Goal: Task Accomplishment & Management: Use online tool/utility

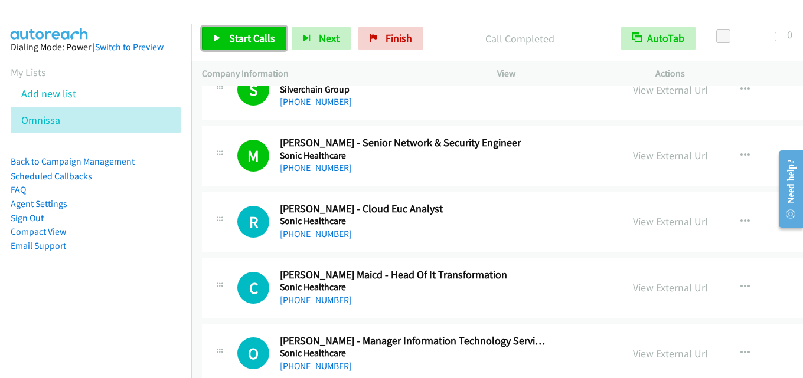
click at [257, 37] on span "Start Calls" at bounding box center [252, 38] width 46 height 14
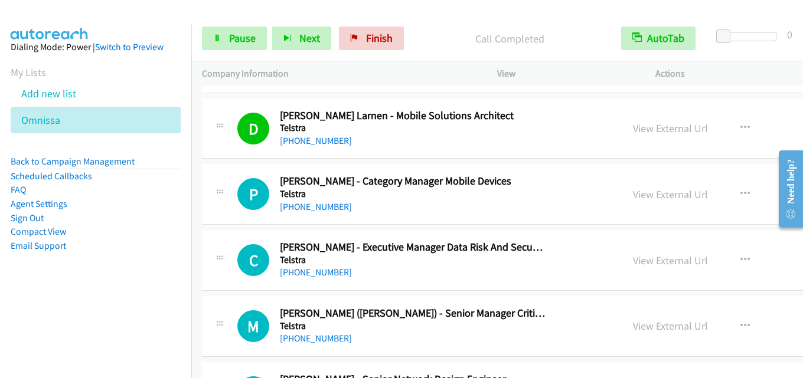
scroll to position [7082, 0]
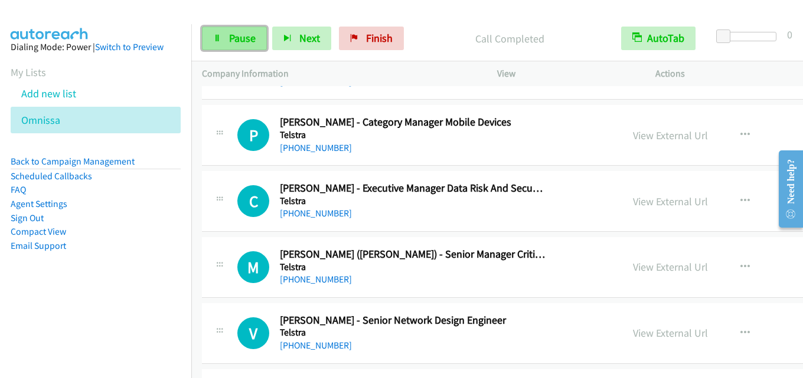
click at [242, 43] on span "Pause" at bounding box center [242, 38] width 27 height 14
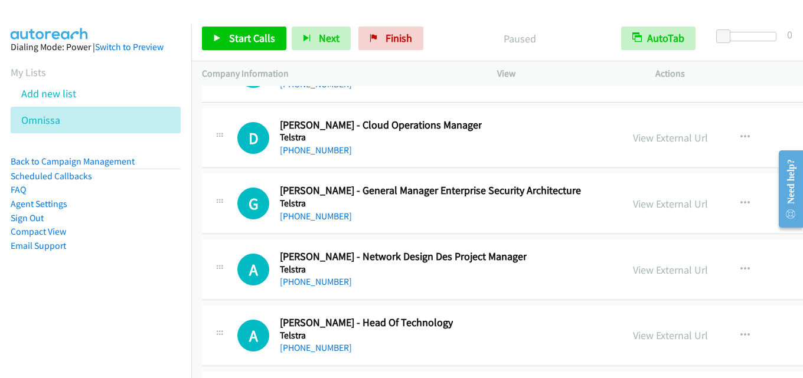
scroll to position [32227, 0]
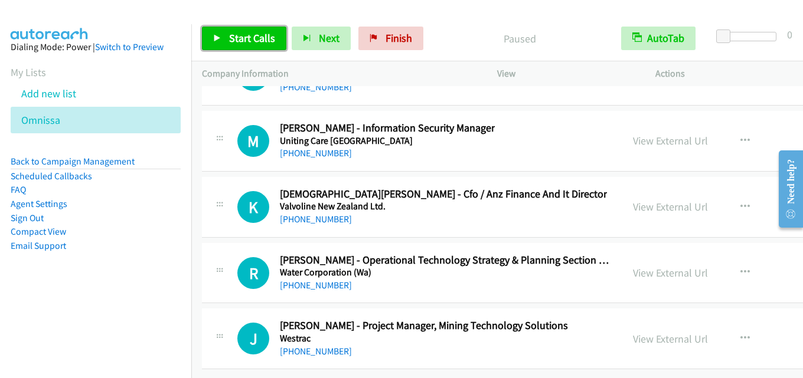
click at [267, 40] on span "Start Calls" at bounding box center [252, 38] width 46 height 14
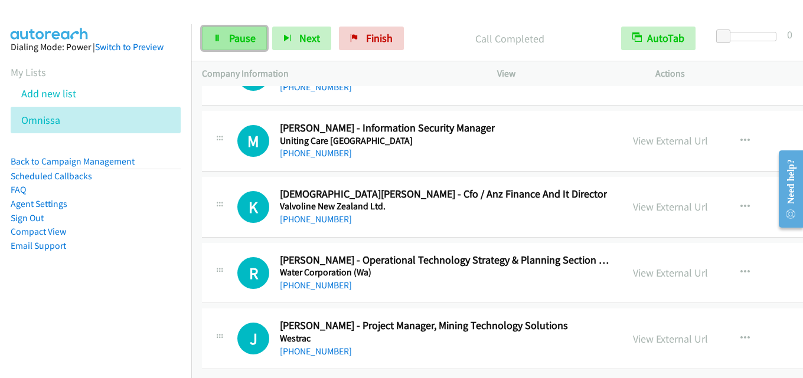
click at [229, 35] on span "Pause" at bounding box center [242, 38] width 27 height 14
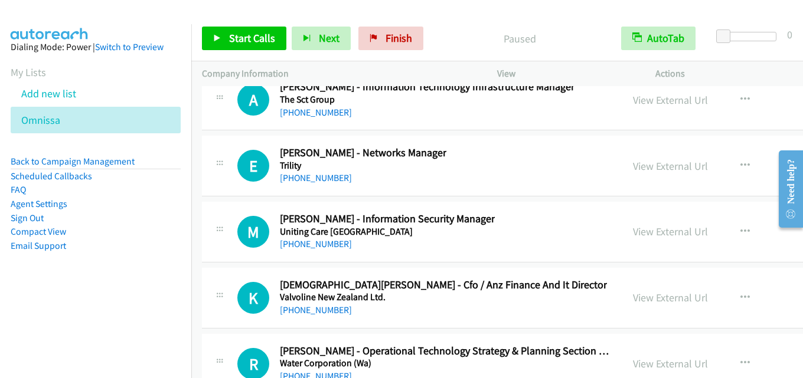
scroll to position [32109, 0]
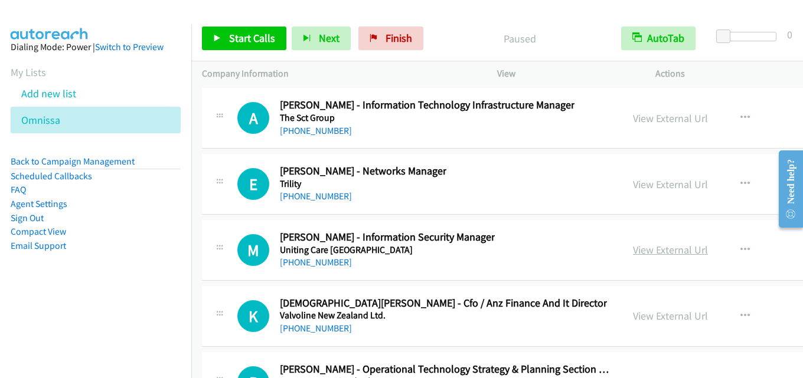
click at [633, 248] on link "View External Url" at bounding box center [670, 250] width 75 height 14
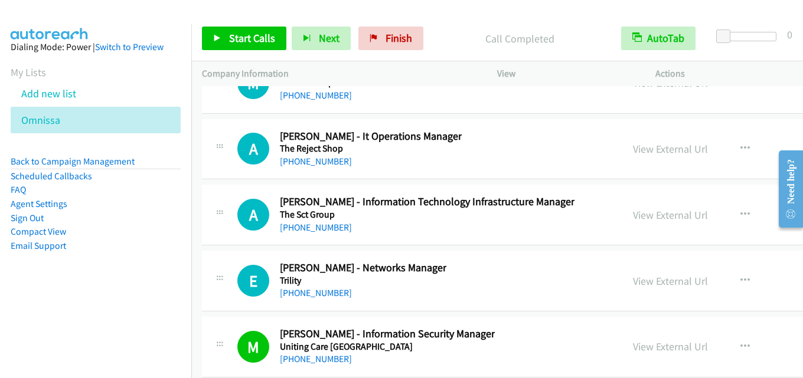
scroll to position [31991, 0]
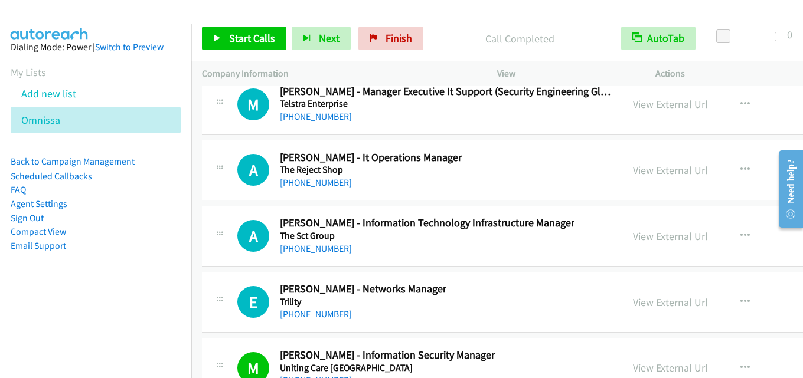
click at [633, 237] on link "View External Url" at bounding box center [670, 237] width 75 height 14
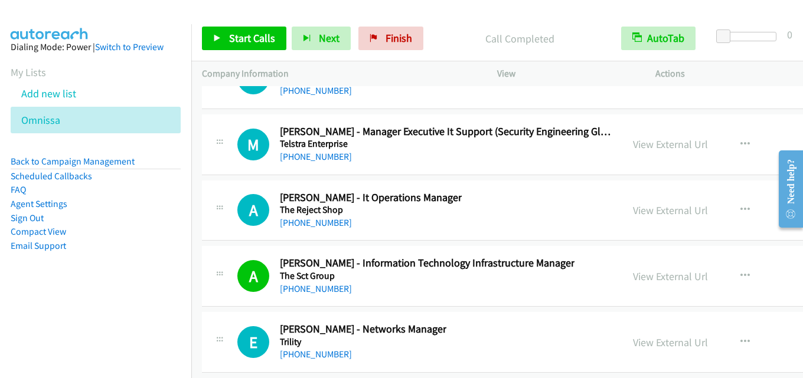
scroll to position [31932, 0]
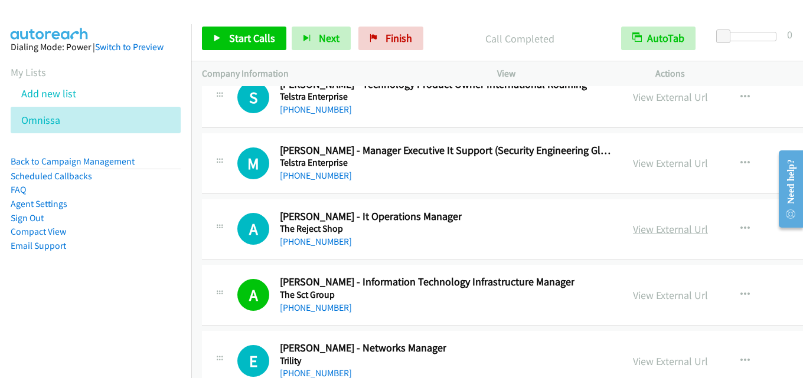
click at [633, 227] on link "View External Url" at bounding box center [670, 229] width 75 height 14
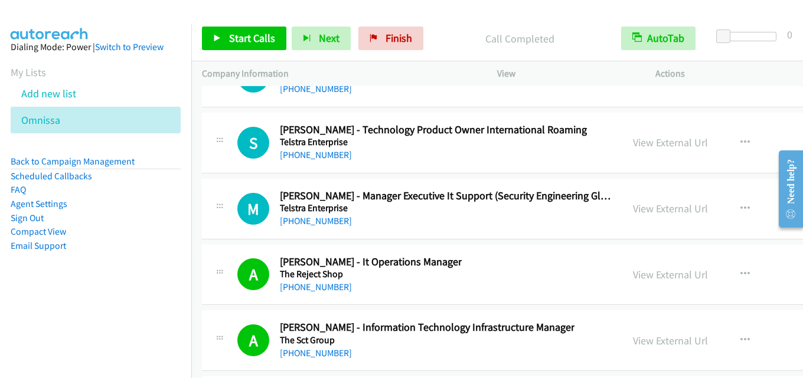
scroll to position [31873, 0]
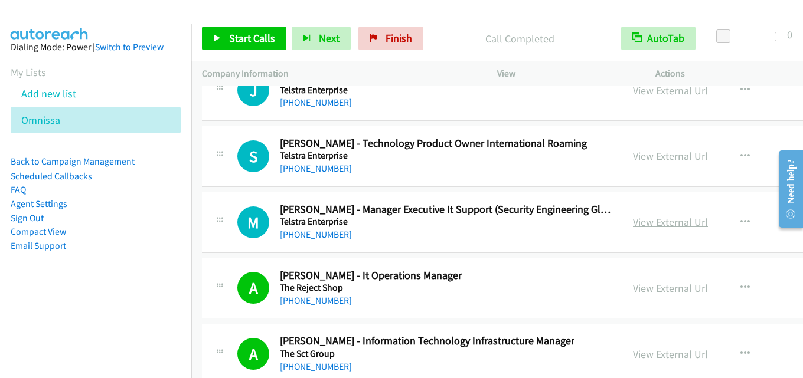
click at [633, 216] on link "View External Url" at bounding box center [670, 222] width 75 height 14
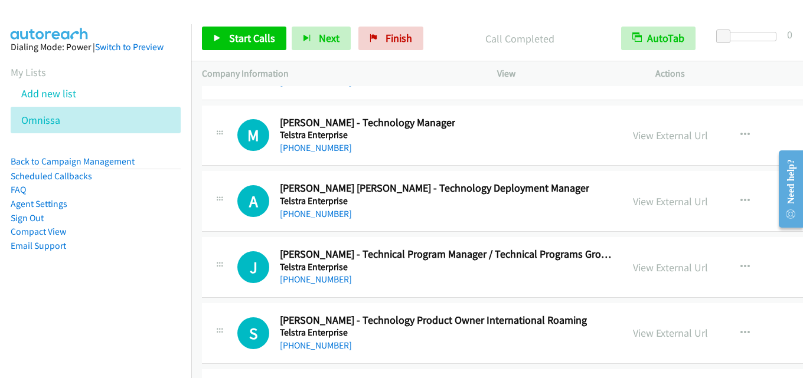
scroll to position [31637, 0]
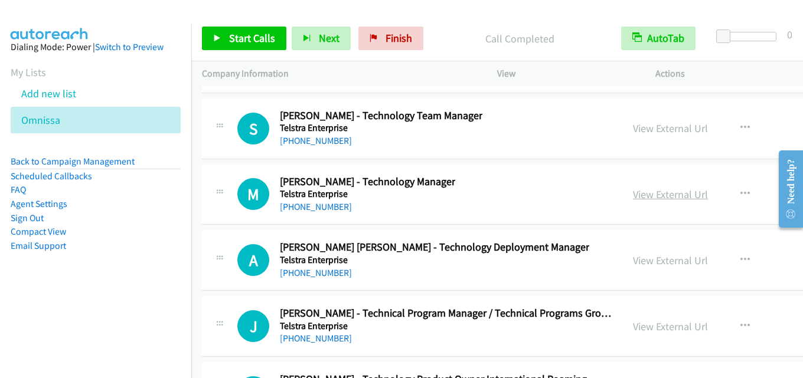
click at [633, 197] on link "View External Url" at bounding box center [670, 195] width 75 height 14
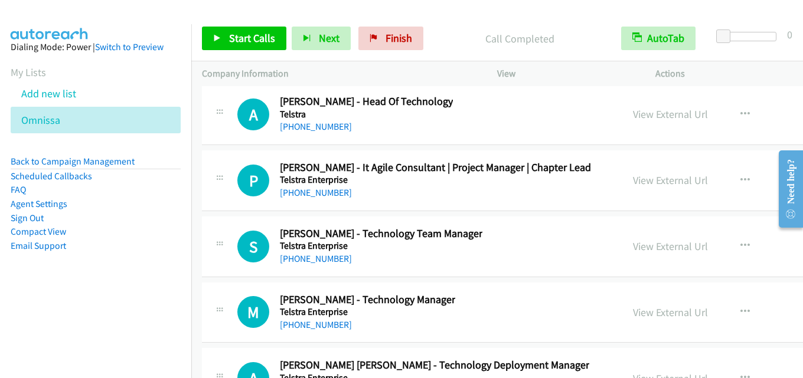
scroll to position [31460, 0]
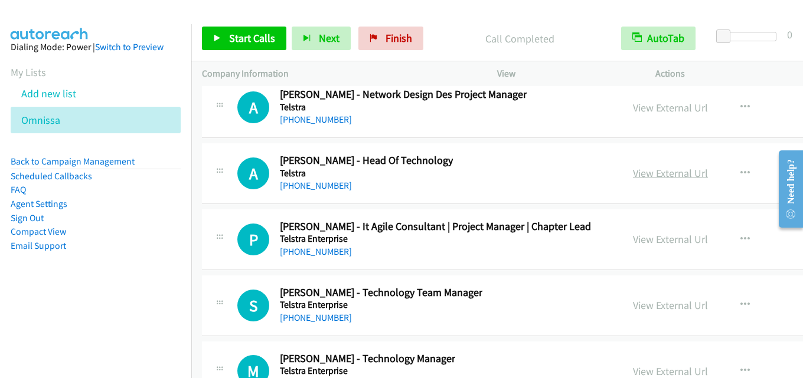
click at [633, 171] on link "View External Url" at bounding box center [670, 173] width 75 height 14
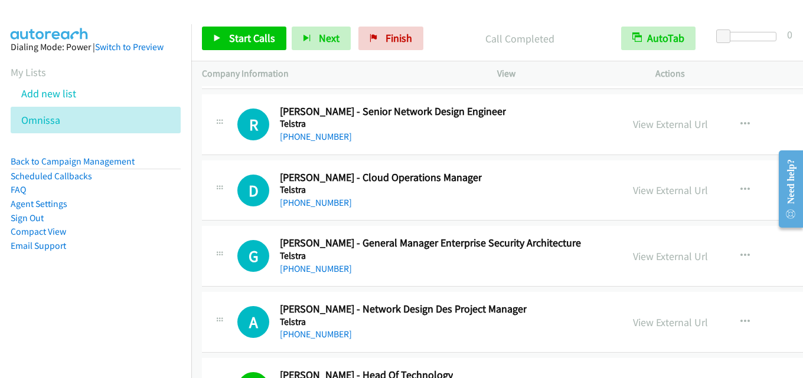
scroll to position [31224, 0]
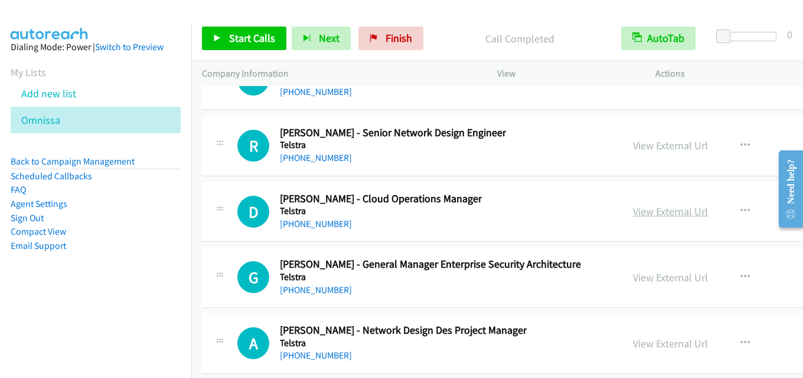
click at [633, 211] on link "View External Url" at bounding box center [670, 212] width 75 height 14
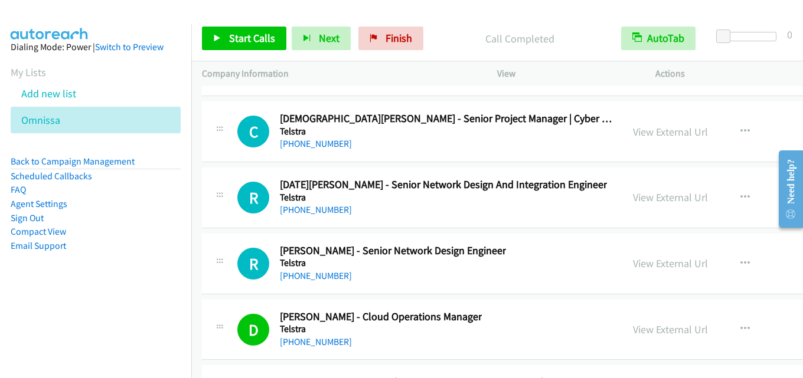
scroll to position [31047, 0]
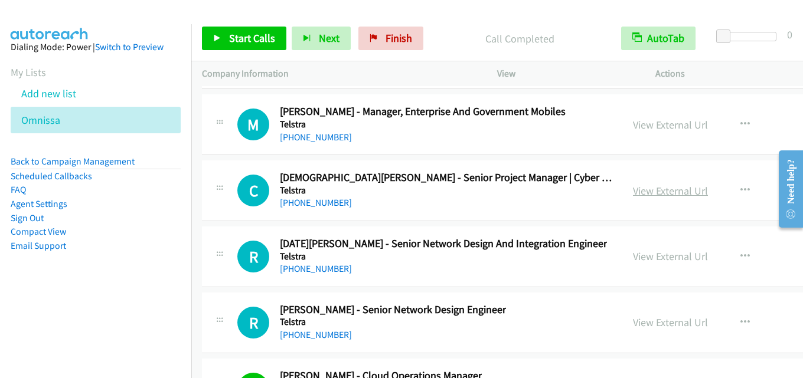
click at [633, 194] on link "View External Url" at bounding box center [670, 191] width 75 height 14
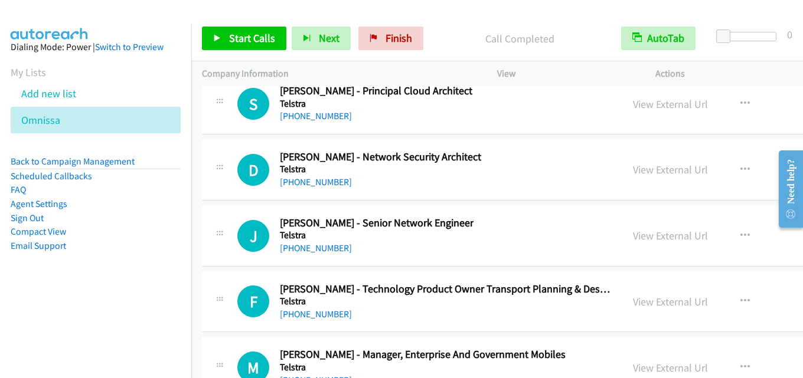
scroll to position [30811, 0]
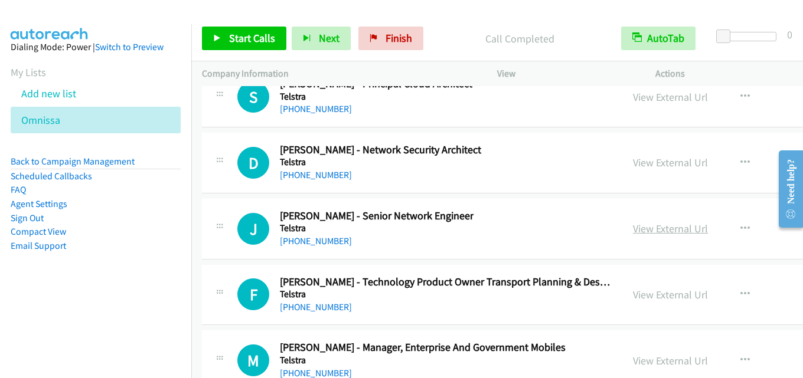
click at [633, 223] on link "View External Url" at bounding box center [670, 229] width 75 height 14
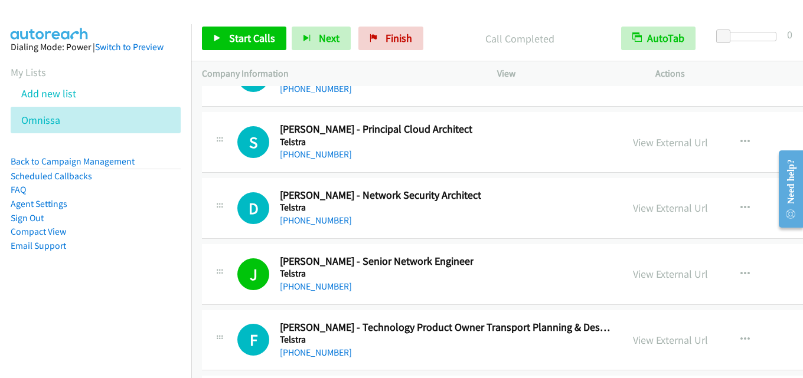
scroll to position [30752, 0]
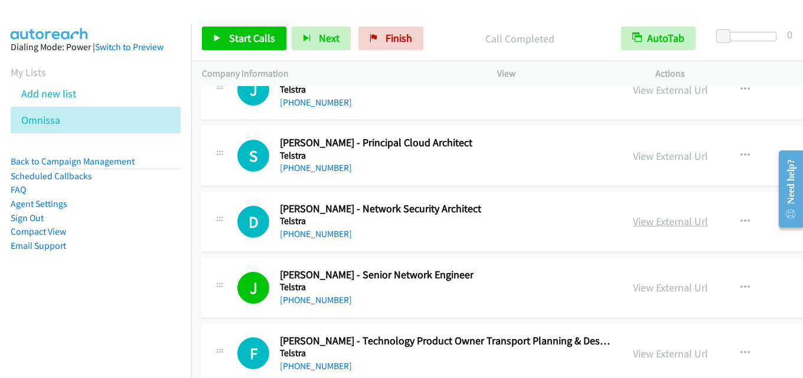
click at [633, 220] on link "View External Url" at bounding box center [670, 222] width 75 height 14
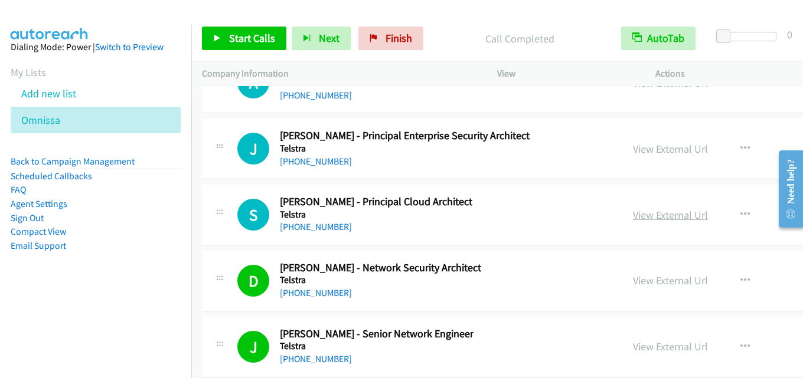
click at [633, 208] on link "View External Url" at bounding box center [670, 215] width 75 height 14
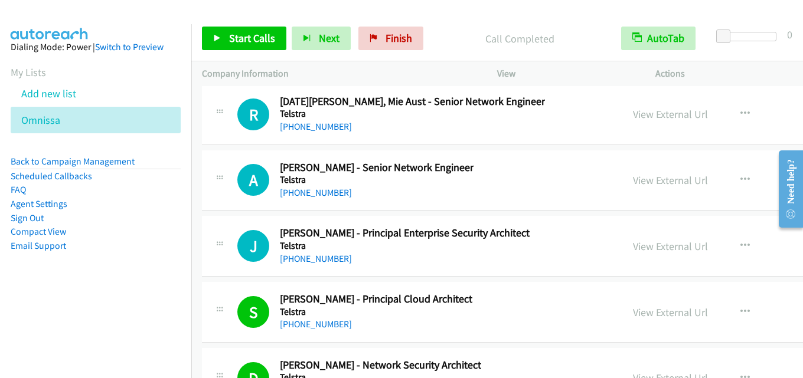
scroll to position [30575, 0]
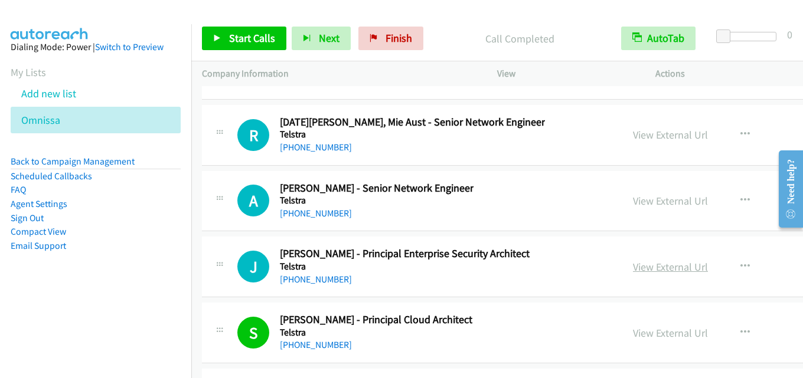
click at [633, 269] on link "View External Url" at bounding box center [670, 267] width 75 height 14
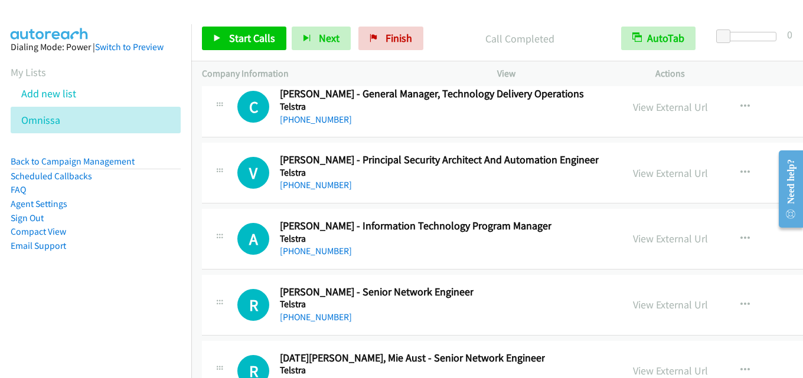
scroll to position [30280, 0]
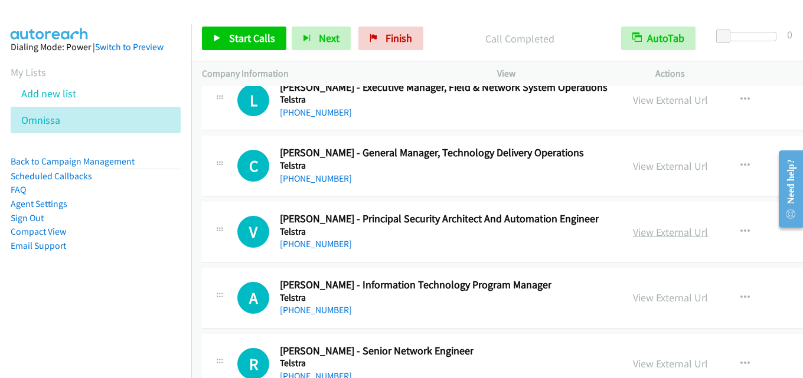
click at [633, 234] on link "View External Url" at bounding box center [670, 232] width 75 height 14
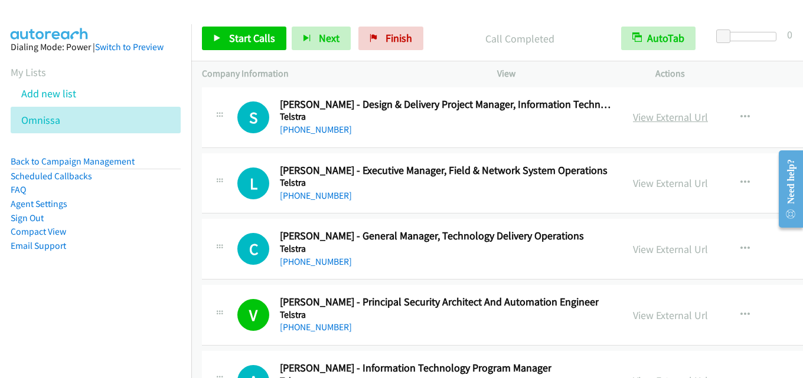
scroll to position [30221, 0]
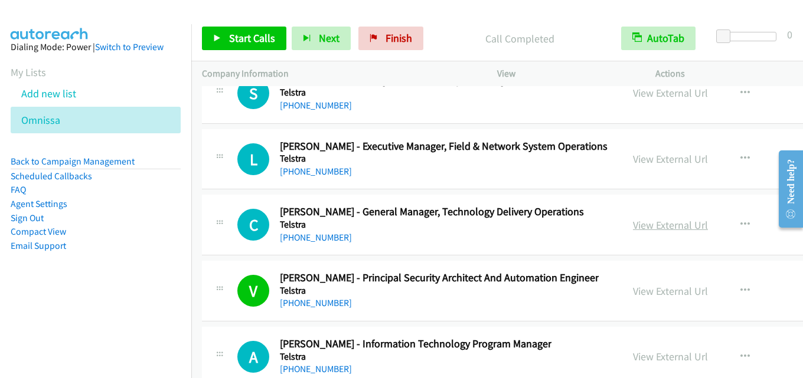
click at [633, 219] on link "View External Url" at bounding box center [670, 225] width 75 height 14
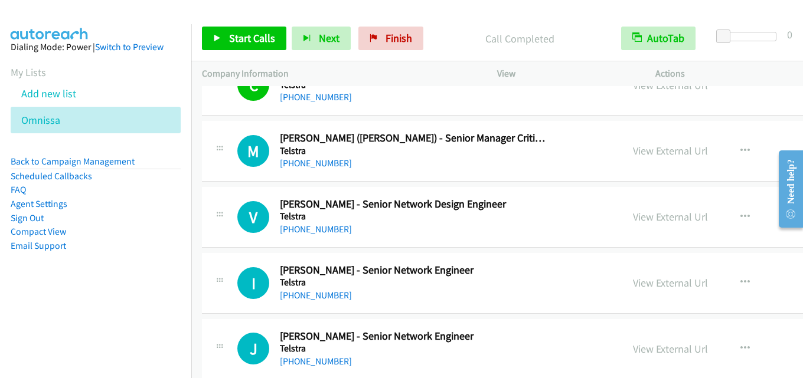
scroll to position [7139, 0]
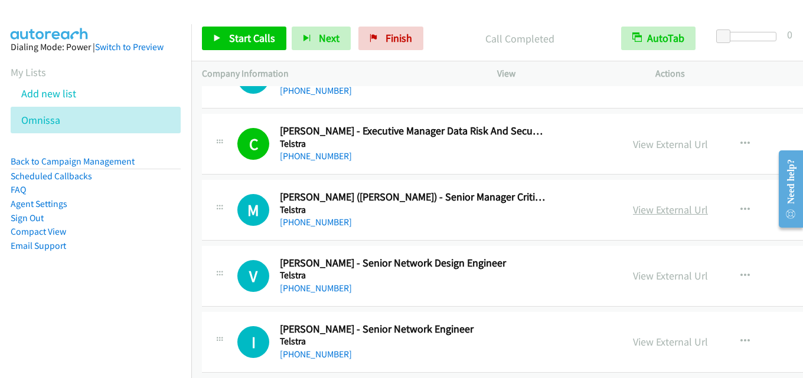
click at [633, 208] on link "View External Url" at bounding box center [670, 210] width 75 height 14
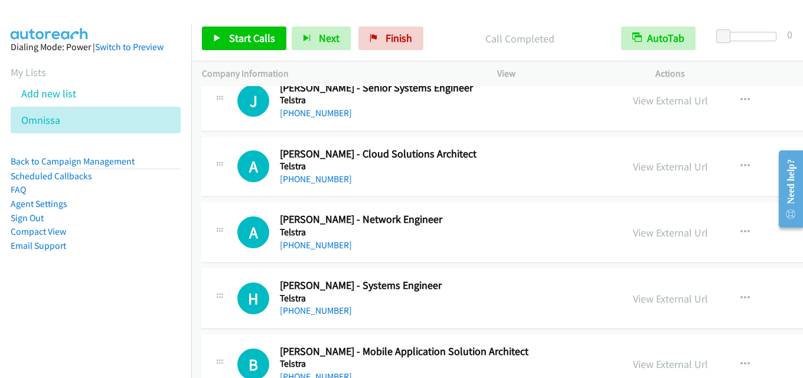
scroll to position [8438, 0]
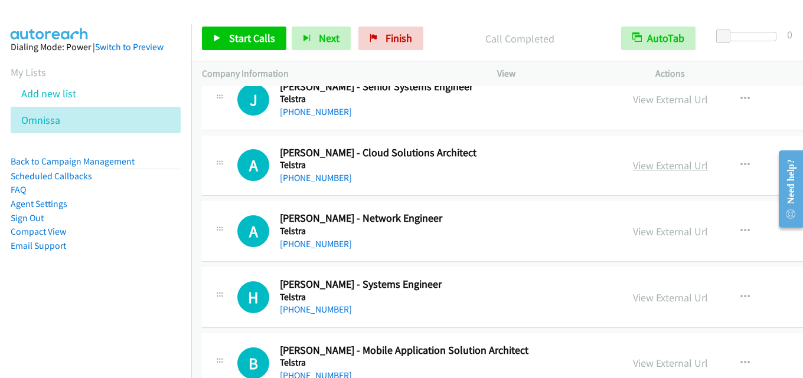
click at [633, 163] on link "View External Url" at bounding box center [670, 166] width 75 height 14
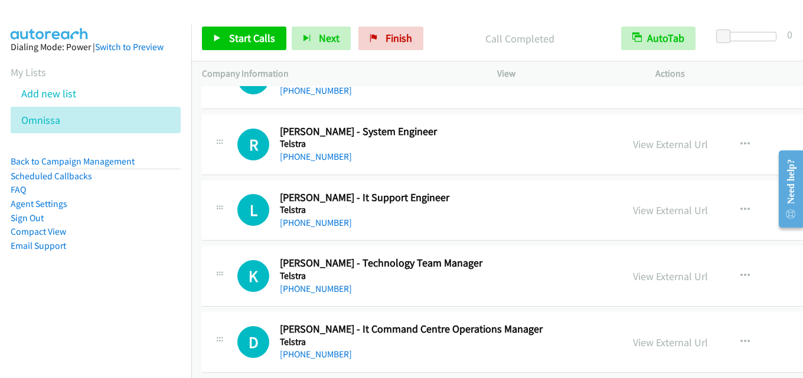
scroll to position [8733, 0]
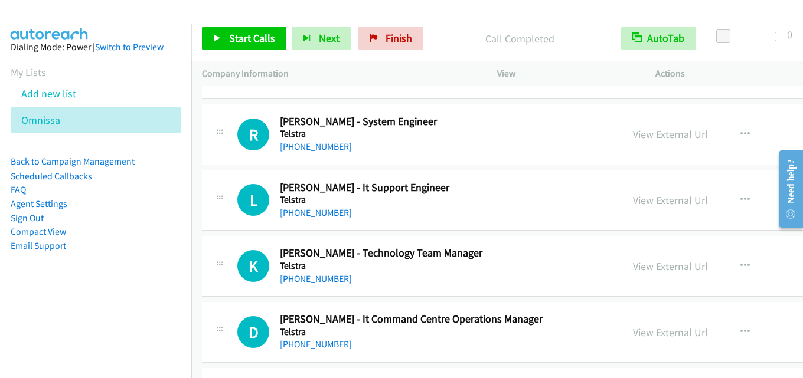
click at [633, 133] on link "View External Url" at bounding box center [670, 134] width 75 height 14
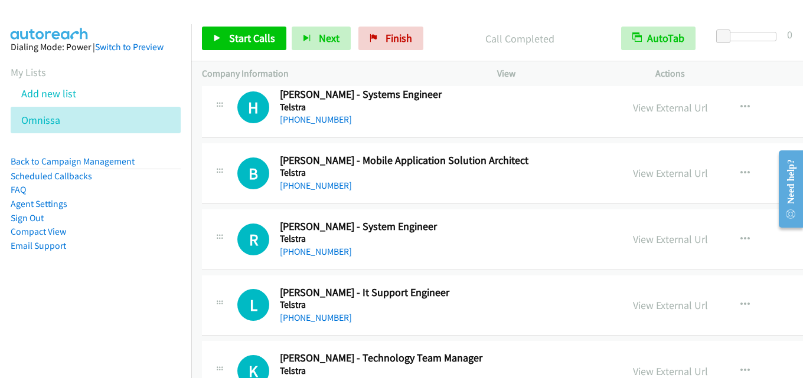
scroll to position [8615, 0]
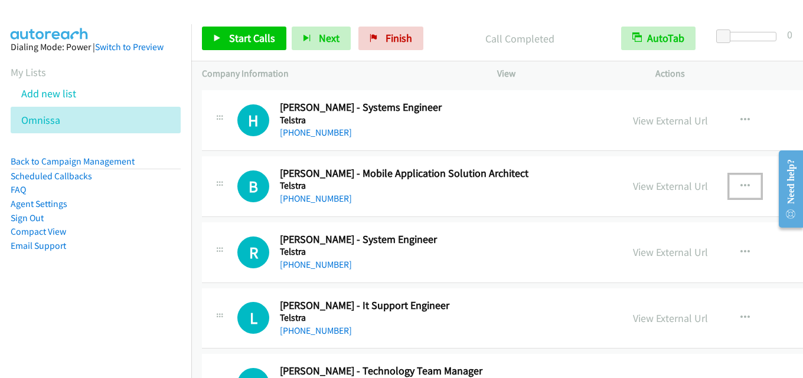
click at [740, 187] on icon "button" at bounding box center [744, 186] width 9 height 9
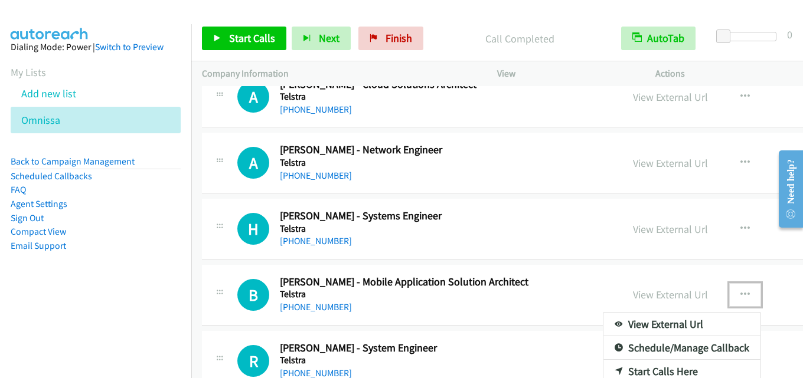
scroll to position [8497, 0]
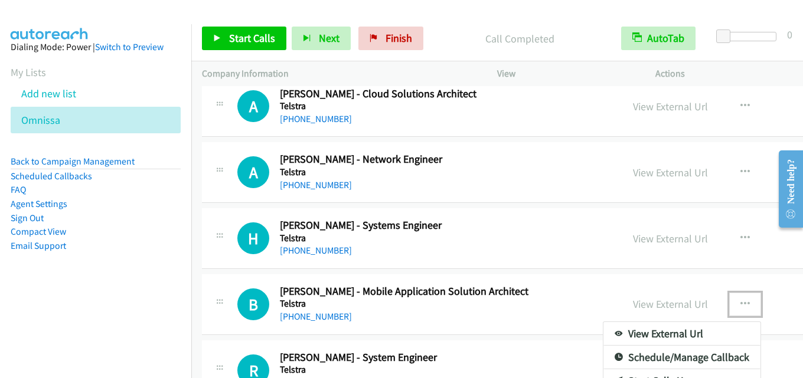
click at [683, 185] on div at bounding box center [401, 189] width 803 height 378
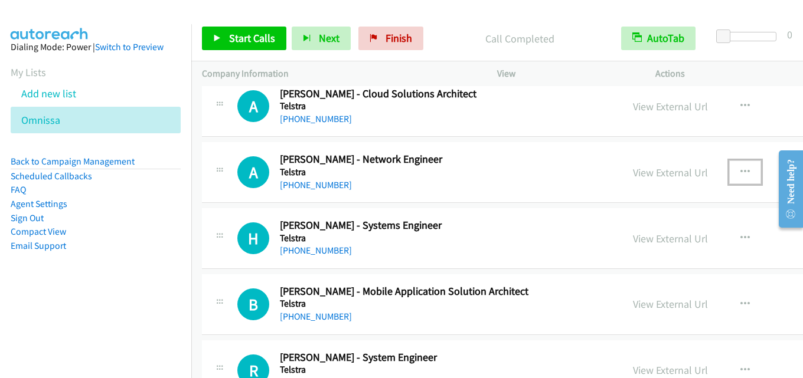
click at [729, 171] on button "button" at bounding box center [745, 173] width 32 height 24
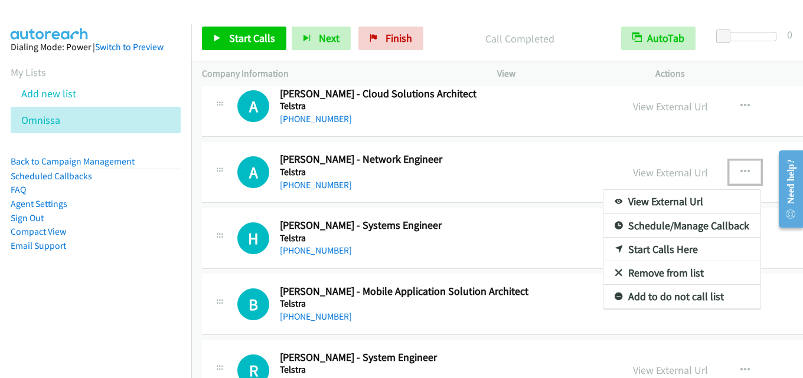
click at [603, 244] on link "Start Calls Here" at bounding box center [681, 250] width 157 height 24
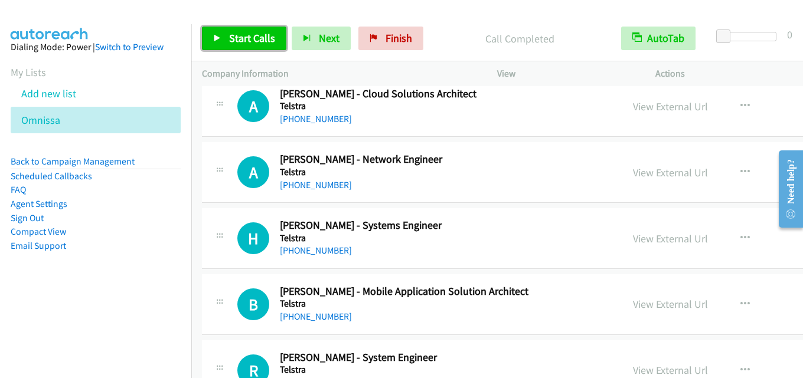
click at [257, 40] on span "Start Calls" at bounding box center [252, 38] width 46 height 14
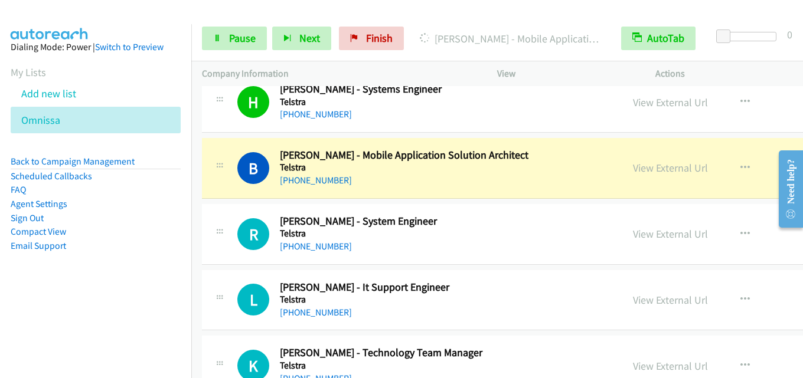
scroll to position [8615, 0]
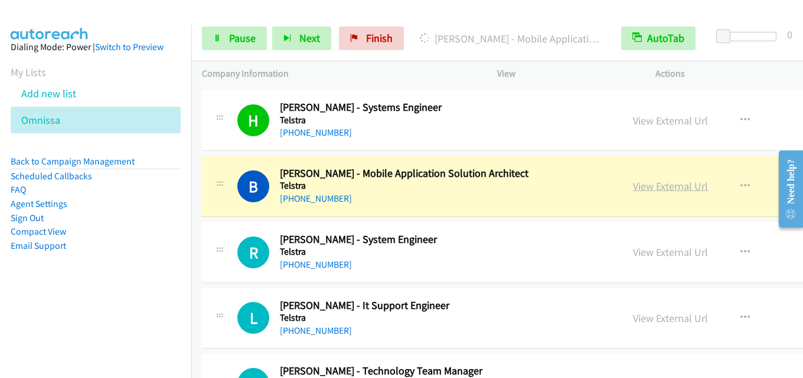
click at [633, 182] on link "View External Url" at bounding box center [670, 186] width 75 height 14
click at [237, 34] on span "Pause" at bounding box center [242, 38] width 27 height 14
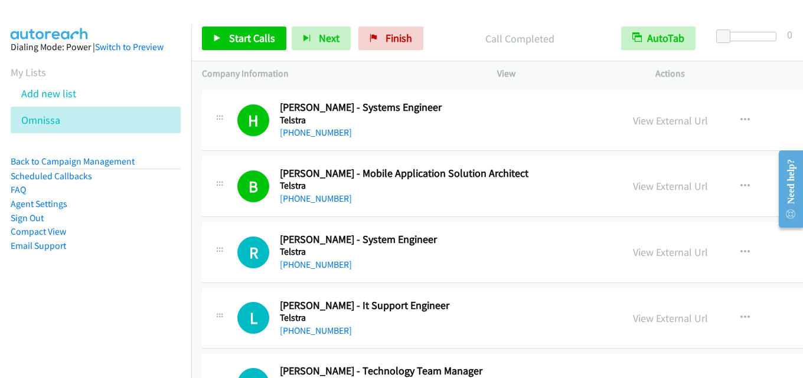
scroll to position [8674, 0]
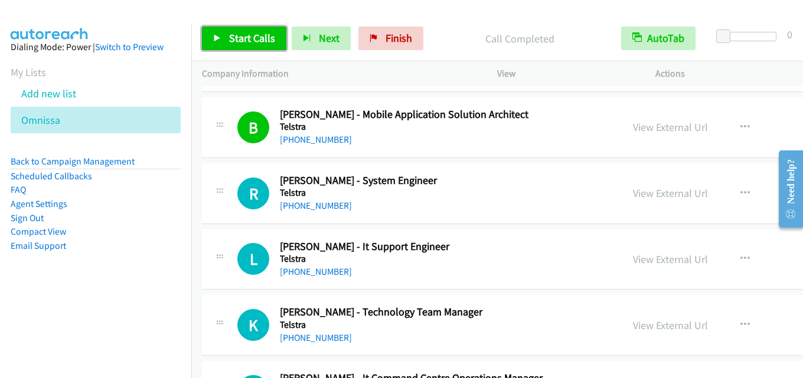
click at [248, 38] on span "Start Calls" at bounding box center [252, 38] width 46 height 14
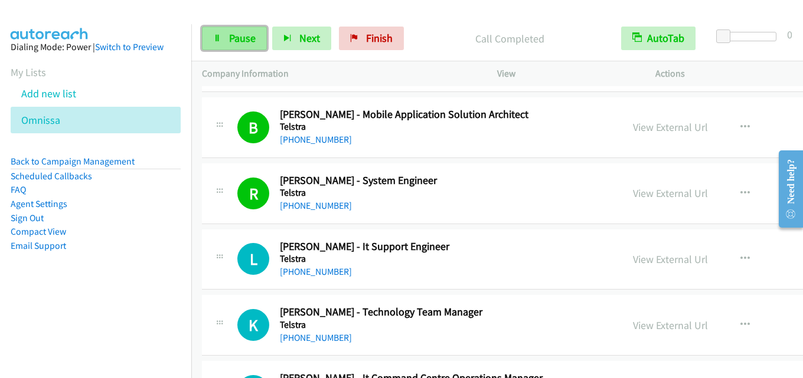
click at [247, 37] on span "Pause" at bounding box center [242, 38] width 27 height 14
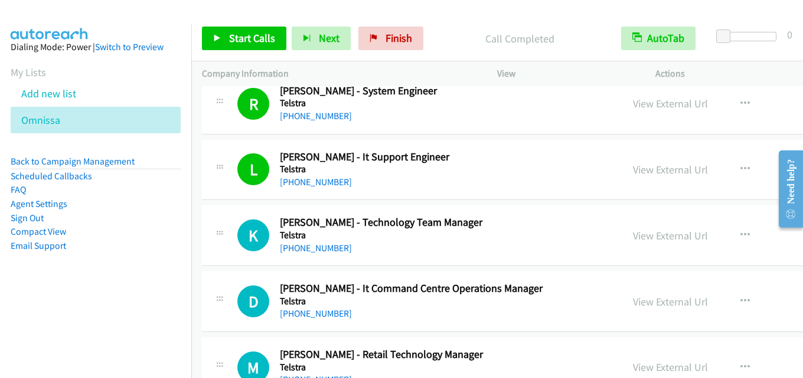
scroll to position [8792, 0]
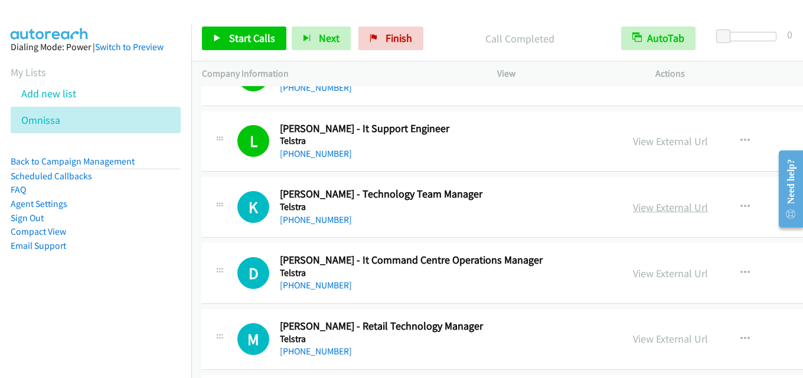
click at [633, 207] on link "View External Url" at bounding box center [670, 208] width 75 height 14
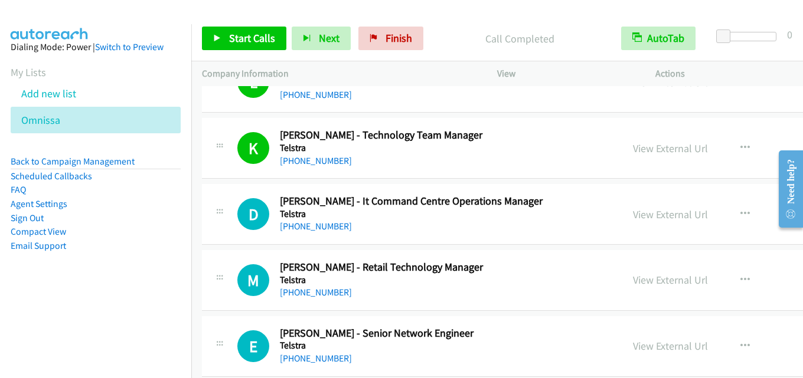
scroll to position [8910, 0]
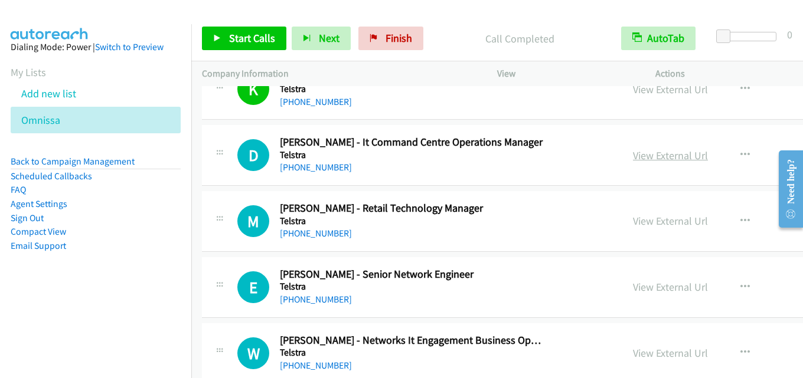
click at [633, 157] on link "View External Url" at bounding box center [670, 156] width 75 height 14
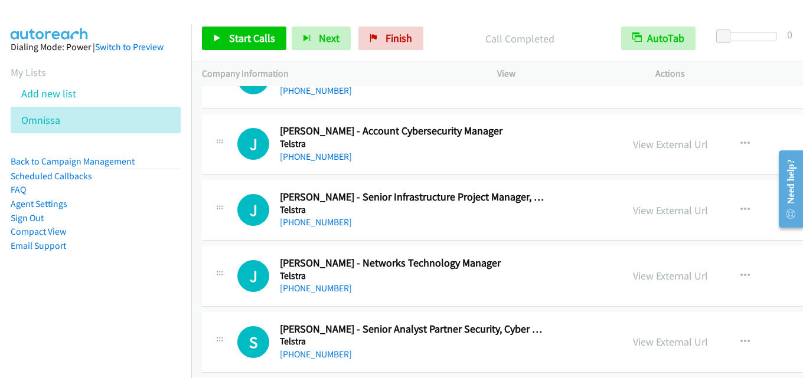
scroll to position [9205, 0]
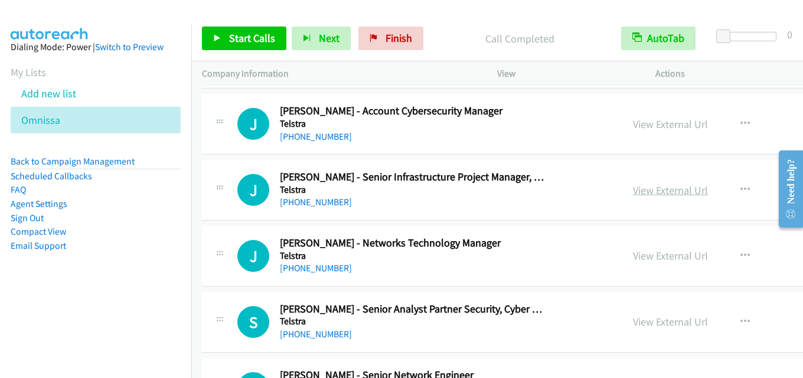
click at [633, 190] on link "View External Url" at bounding box center [670, 191] width 75 height 14
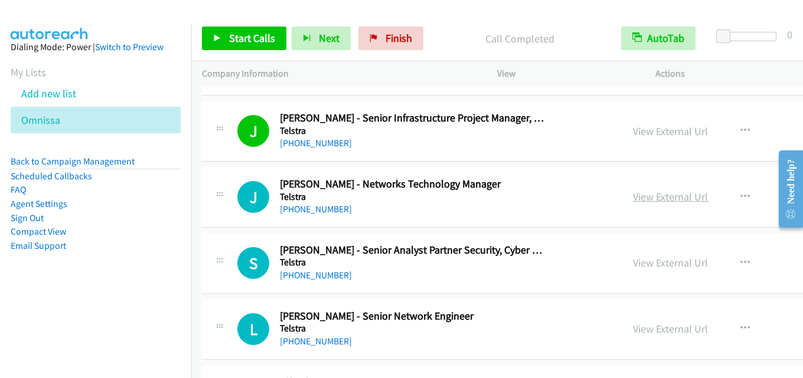
click at [633, 192] on link "View External Url" at bounding box center [670, 197] width 75 height 14
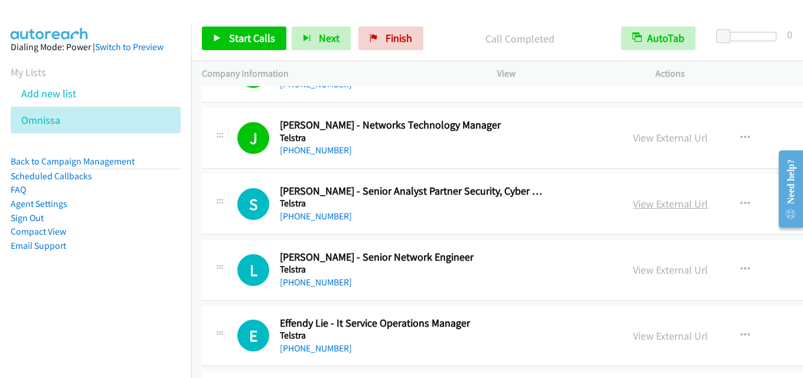
scroll to position [9382, 0]
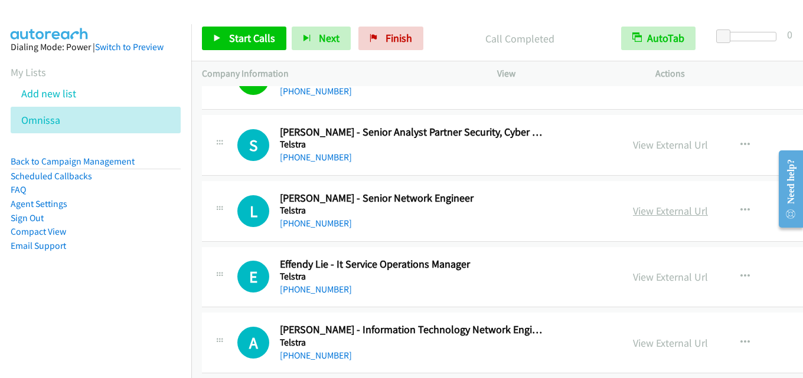
click at [633, 214] on link "View External Url" at bounding box center [670, 211] width 75 height 14
click at [633, 271] on link "View External Url" at bounding box center [670, 277] width 75 height 14
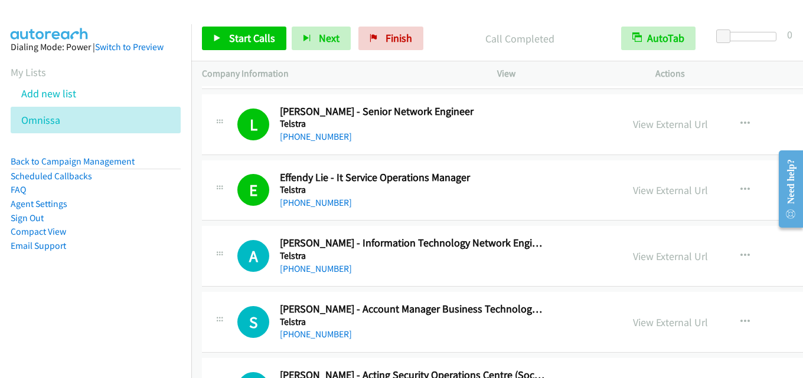
scroll to position [9500, 0]
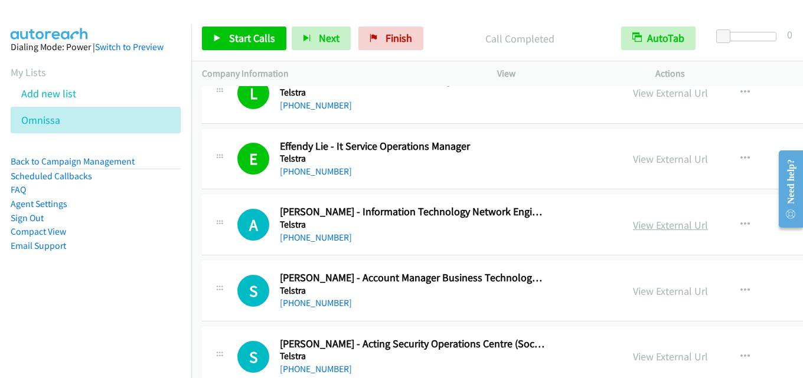
click at [633, 226] on link "View External Url" at bounding box center [670, 225] width 75 height 14
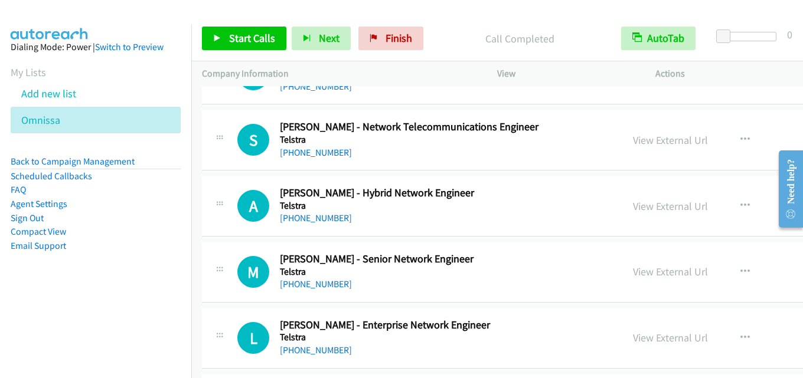
scroll to position [10267, 0]
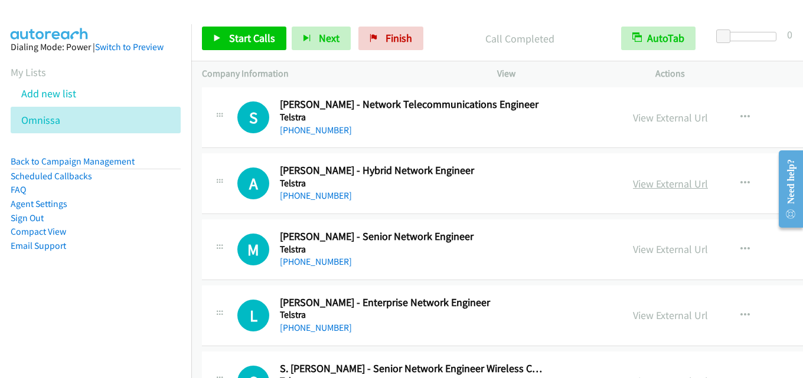
click at [633, 188] on link "View External Url" at bounding box center [670, 184] width 75 height 14
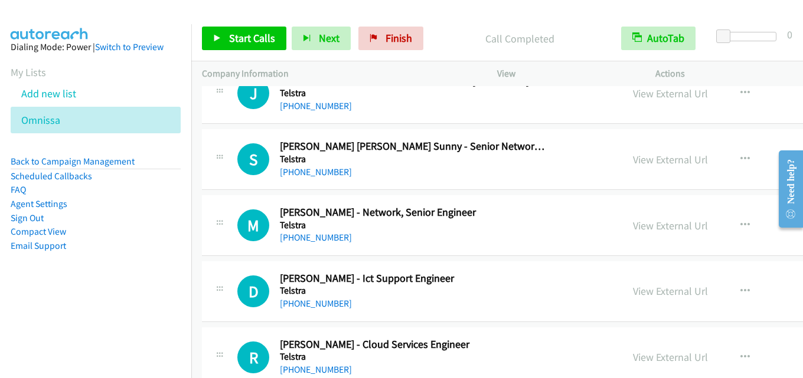
scroll to position [10680, 0]
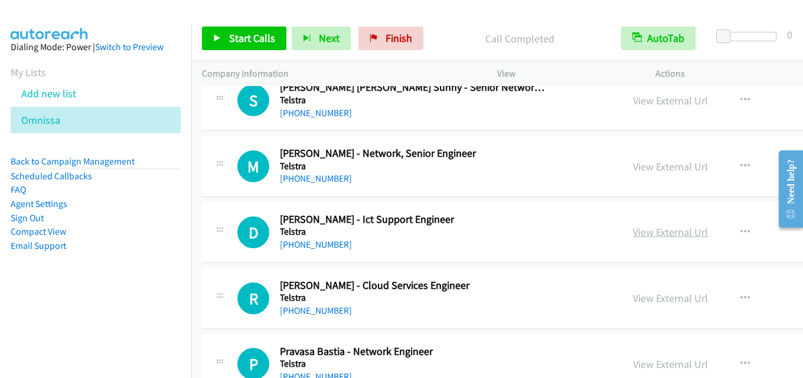
click at [633, 235] on link "View External Url" at bounding box center [670, 232] width 75 height 14
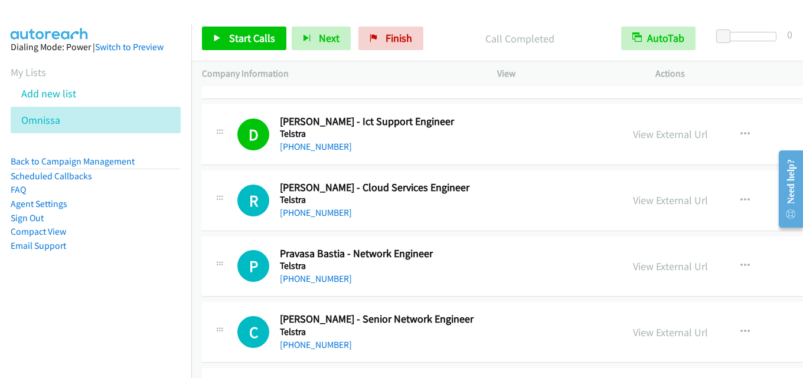
scroll to position [10799, 0]
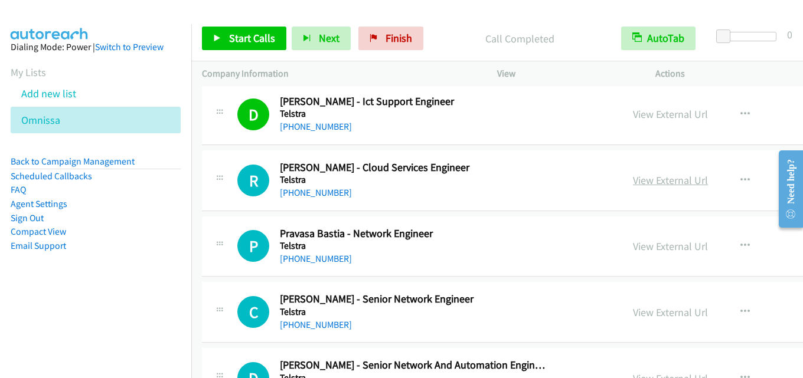
click at [633, 179] on link "View External Url" at bounding box center [670, 181] width 75 height 14
click at [633, 241] on link "View External Url" at bounding box center [670, 247] width 75 height 14
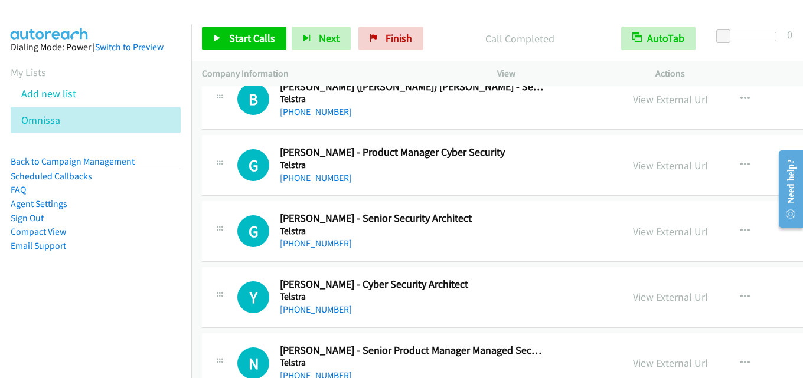
scroll to position [11684, 0]
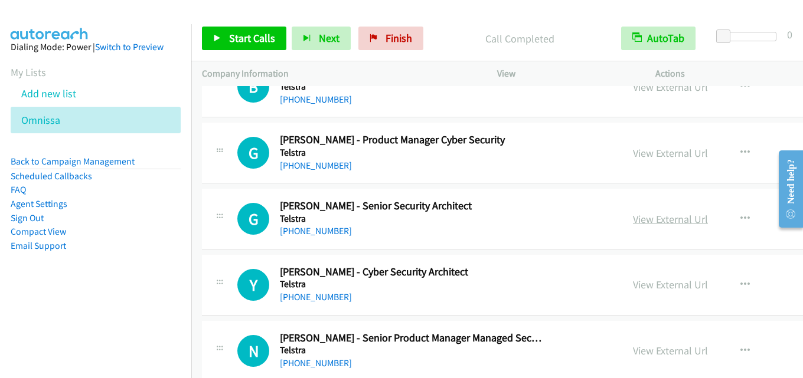
click at [633, 215] on link "View External Url" at bounding box center [670, 219] width 75 height 14
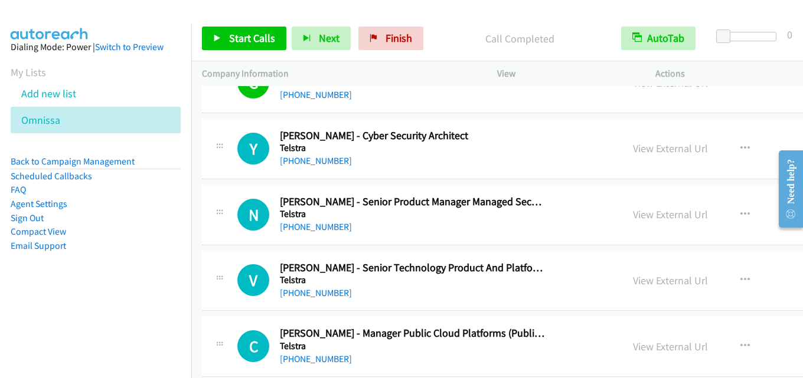
scroll to position [11802, 0]
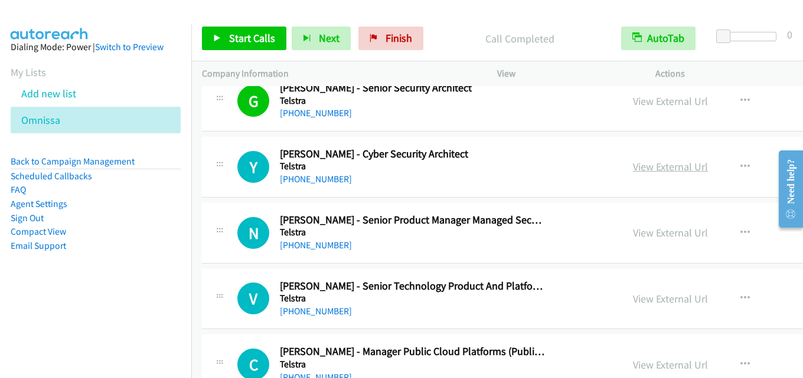
click at [633, 165] on link "View External Url" at bounding box center [670, 167] width 75 height 14
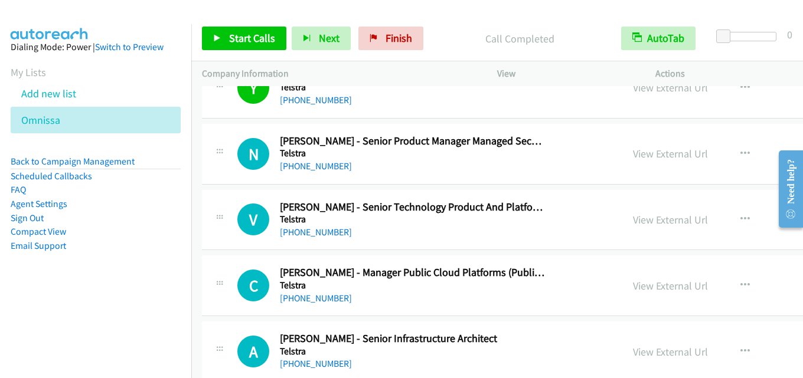
scroll to position [11861, 0]
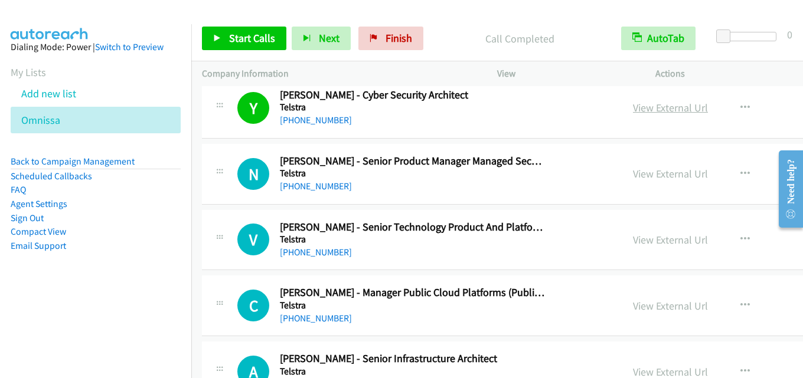
click at [633, 109] on link "View External Url" at bounding box center [670, 108] width 75 height 14
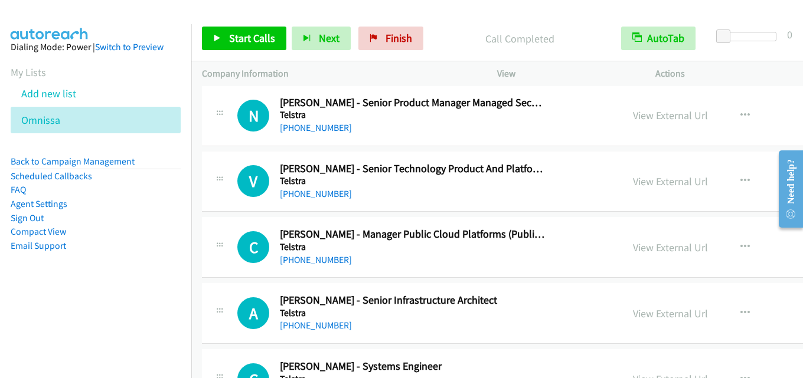
scroll to position [11920, 0]
click at [633, 246] on link "View External Url" at bounding box center [670, 247] width 75 height 14
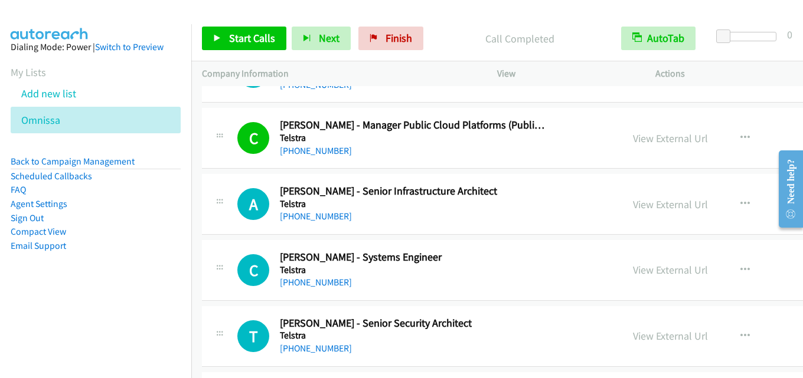
scroll to position [12038, 0]
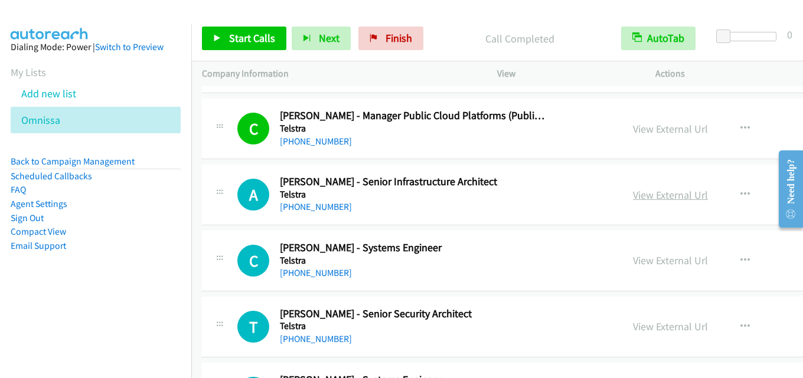
click at [633, 189] on link "View External Url" at bounding box center [670, 195] width 75 height 14
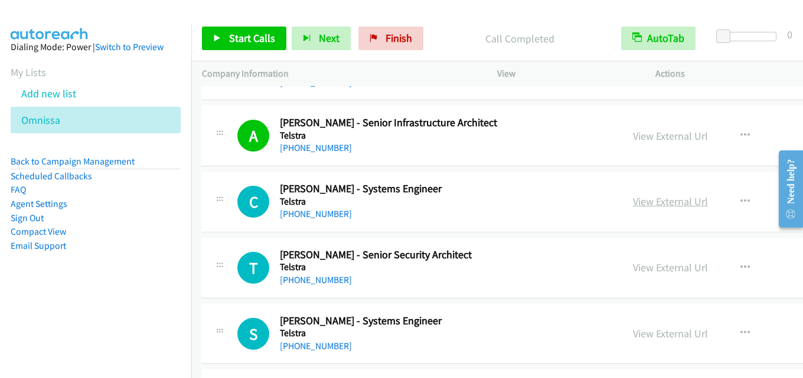
click at [633, 197] on link "View External Url" at bounding box center [670, 202] width 75 height 14
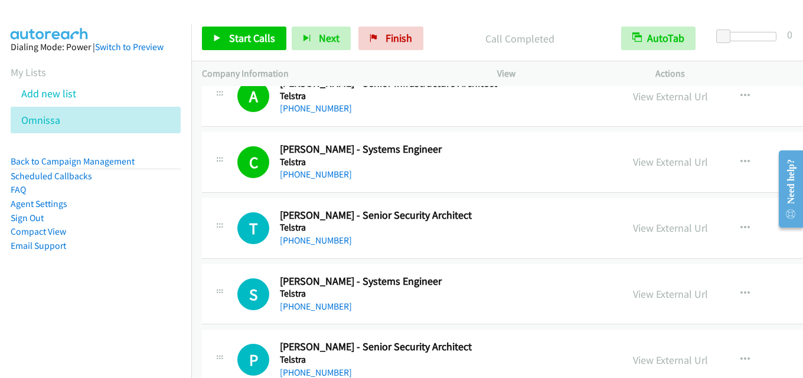
scroll to position [12156, 0]
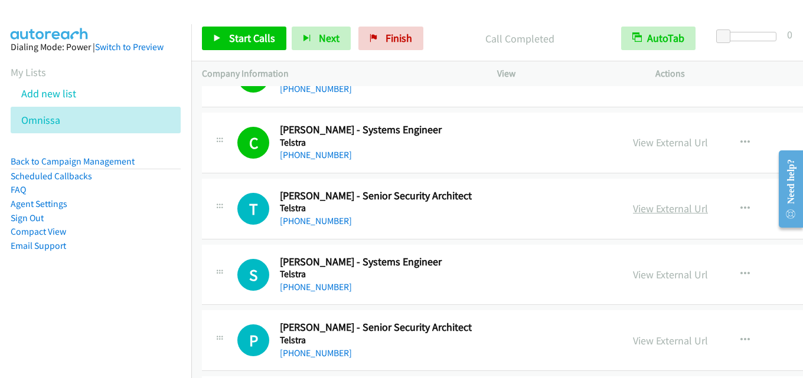
click at [633, 208] on link "View External Url" at bounding box center [670, 209] width 75 height 14
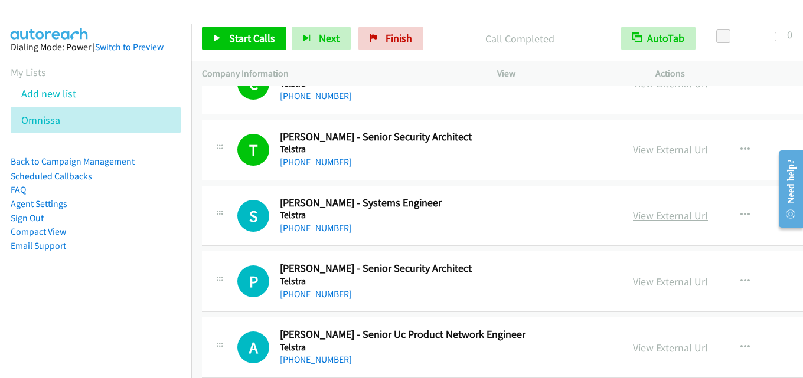
click at [633, 215] on link "View External Url" at bounding box center [670, 216] width 75 height 14
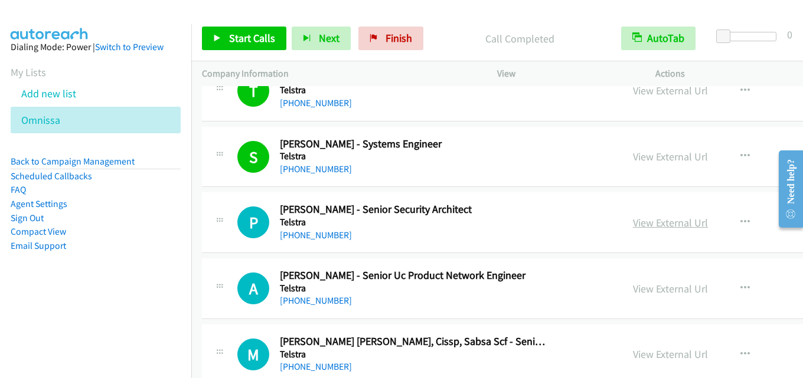
click at [633, 224] on link "View External Url" at bounding box center [670, 223] width 75 height 14
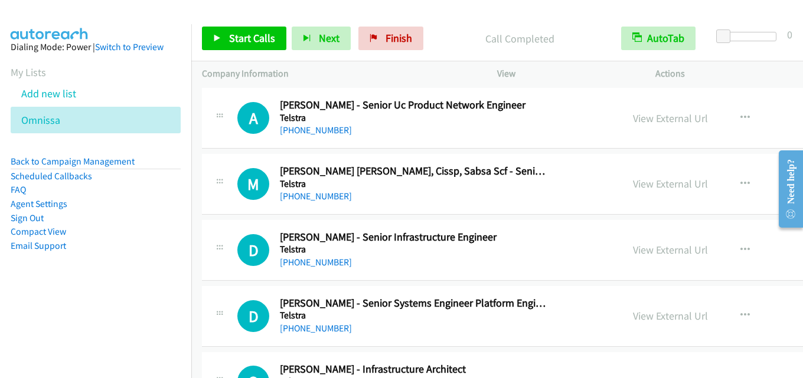
scroll to position [12451, 0]
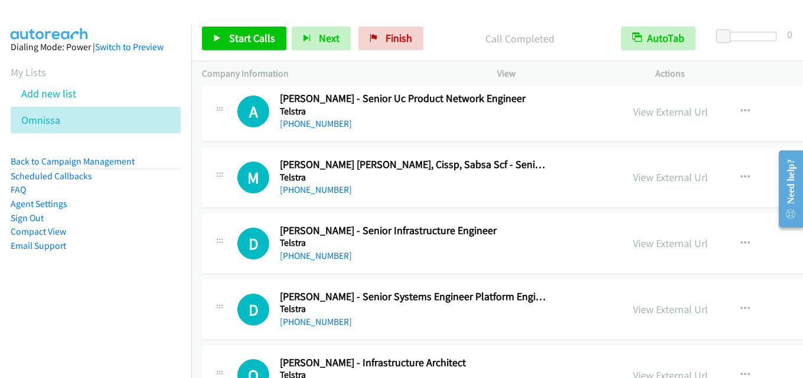
click at [622, 233] on div "View External Url View External Url Schedule/Manage Callback Start Calls Here R…" at bounding box center [732, 243] width 221 height 39
click at [633, 238] on link "View External Url" at bounding box center [670, 244] width 75 height 14
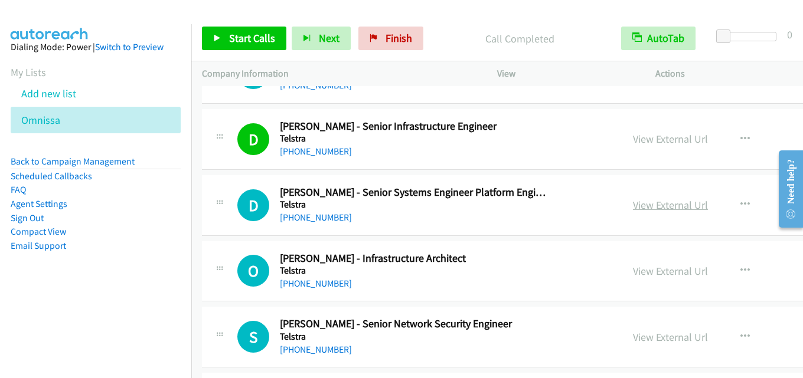
scroll to position [12569, 0]
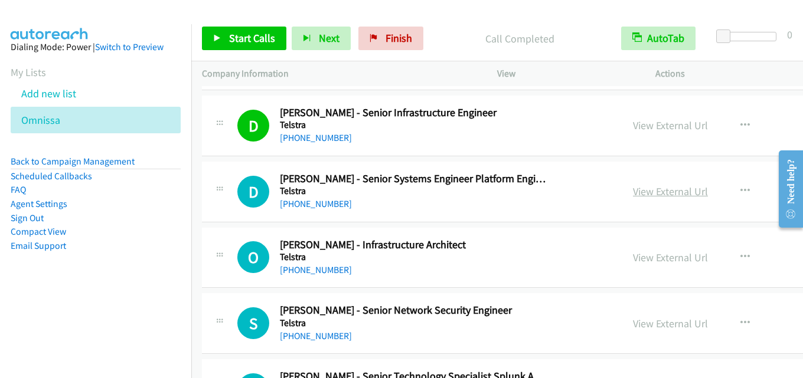
click at [633, 188] on link "View External Url" at bounding box center [670, 192] width 75 height 14
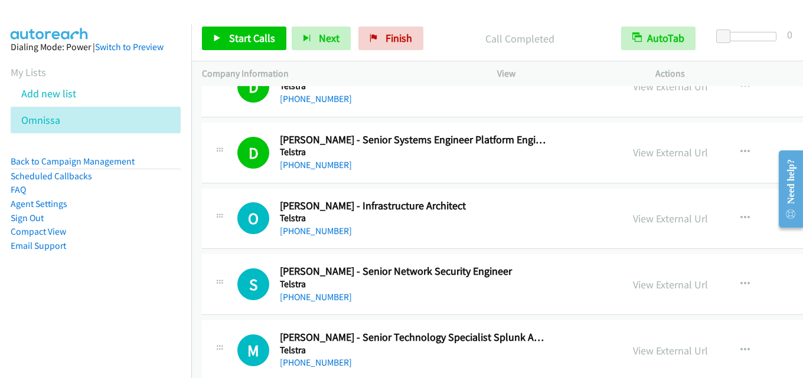
scroll to position [12628, 0]
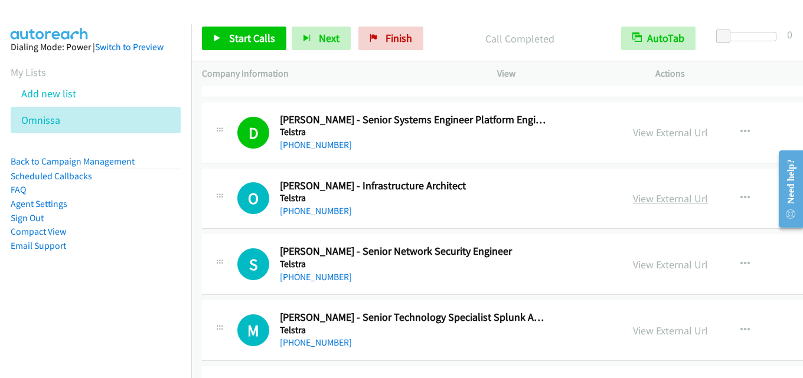
click at [633, 201] on link "View External Url" at bounding box center [670, 199] width 75 height 14
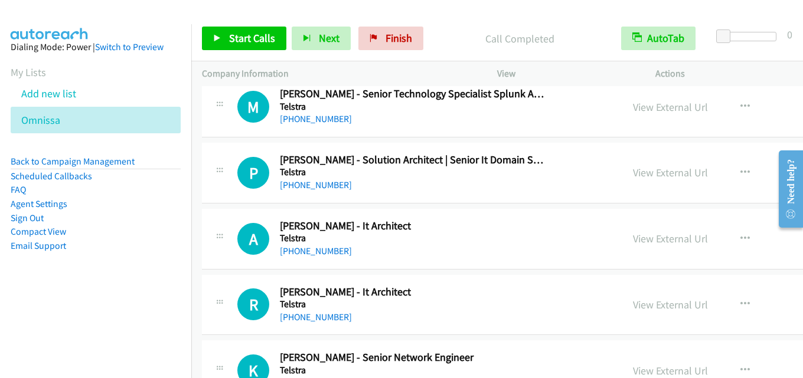
scroll to position [12864, 0]
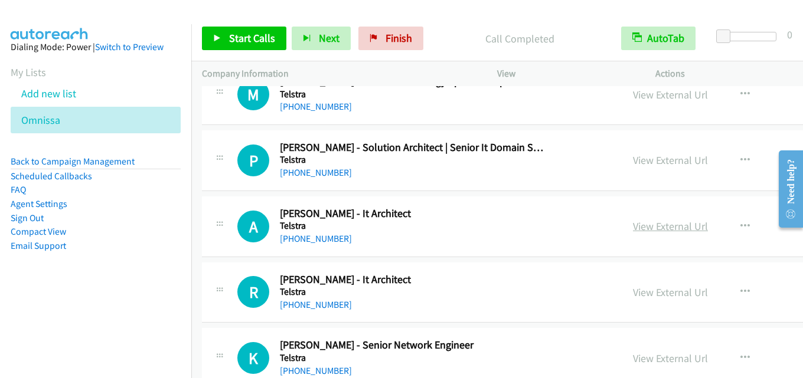
click at [633, 224] on link "View External Url" at bounding box center [670, 227] width 75 height 14
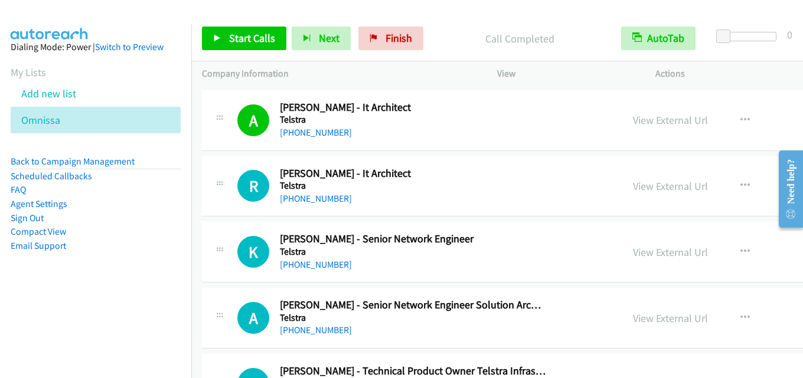
scroll to position [12982, 0]
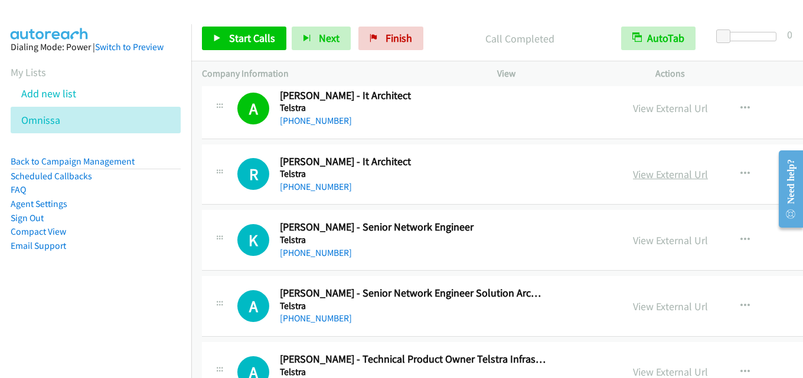
click at [633, 175] on link "View External Url" at bounding box center [670, 175] width 75 height 14
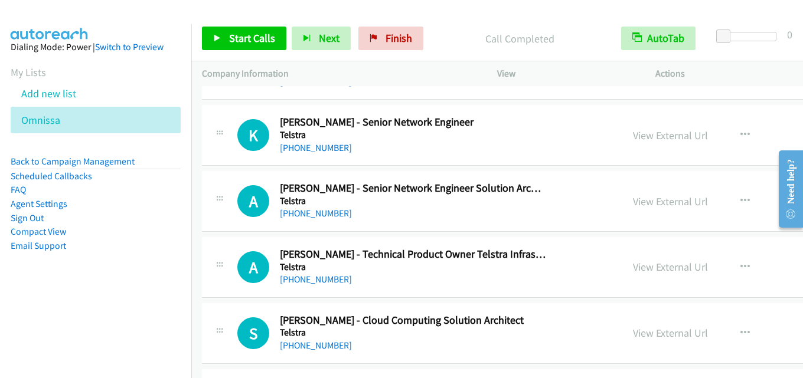
scroll to position [13218, 0]
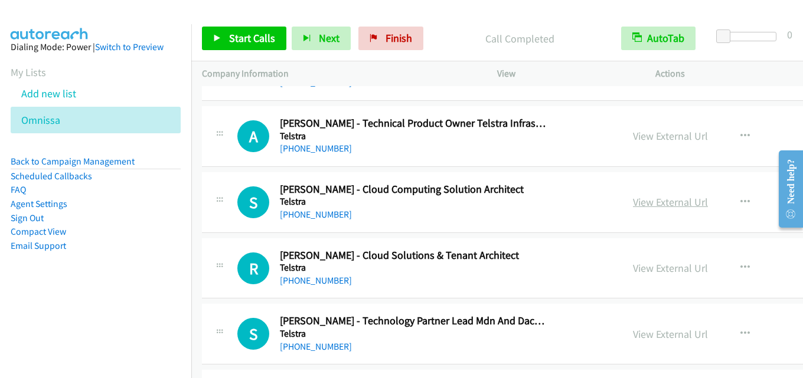
click at [633, 202] on link "View External Url" at bounding box center [670, 202] width 75 height 14
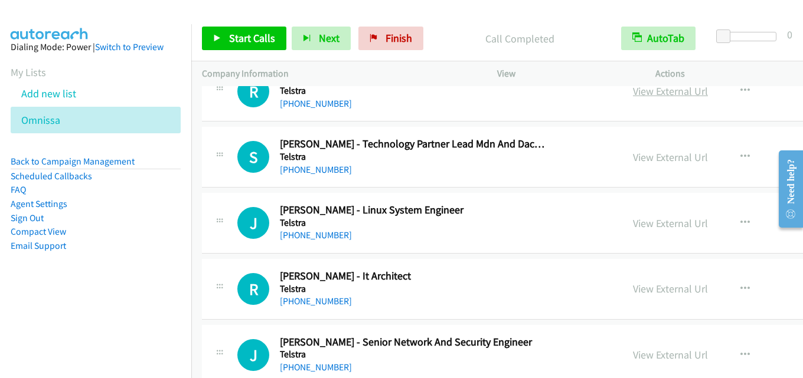
scroll to position [13454, 0]
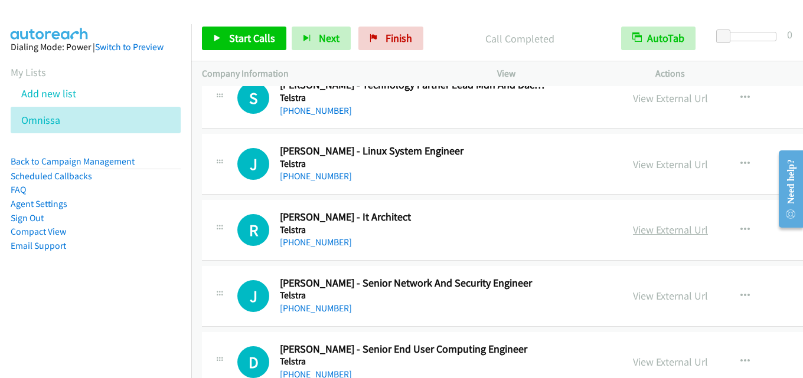
click at [633, 233] on link "View External Url" at bounding box center [670, 230] width 75 height 14
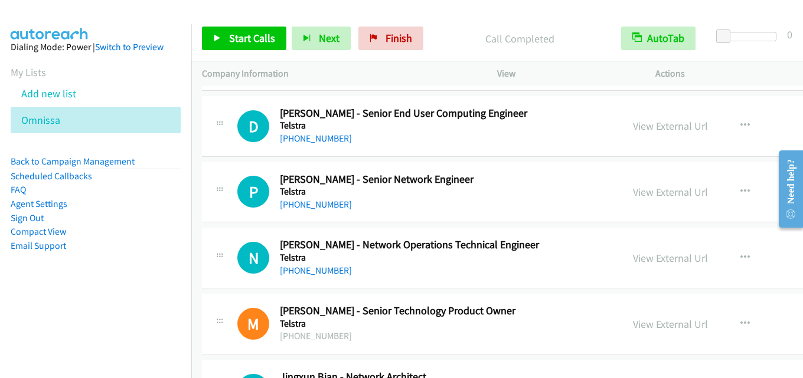
scroll to position [13631, 0]
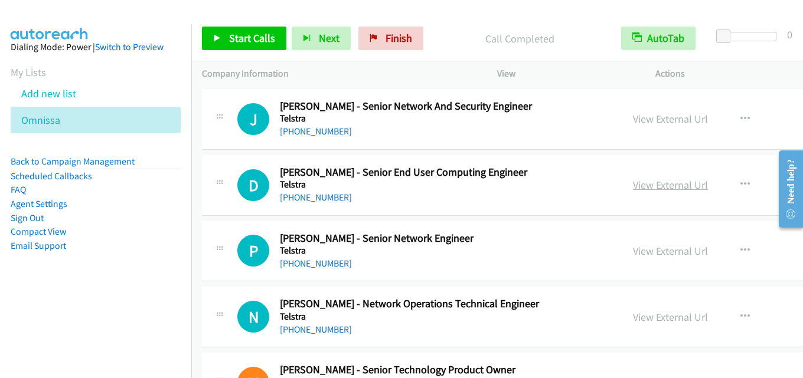
click at [633, 185] on link "View External Url" at bounding box center [670, 185] width 75 height 14
